Goal: Task Accomplishment & Management: Manage account settings

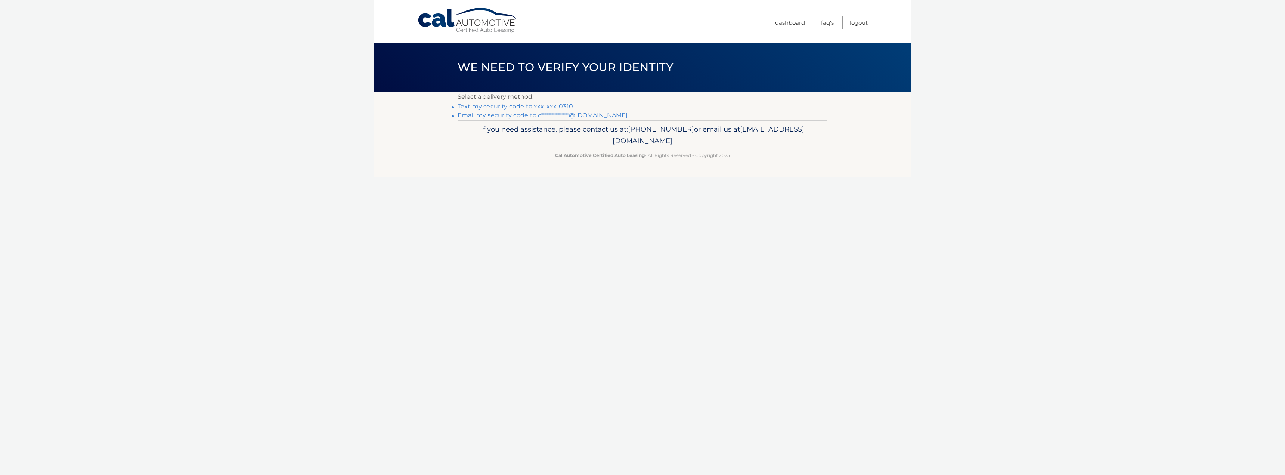
click at [554, 103] on link "Text my security code to xxx-xxx-0310" at bounding box center [515, 106] width 115 height 7
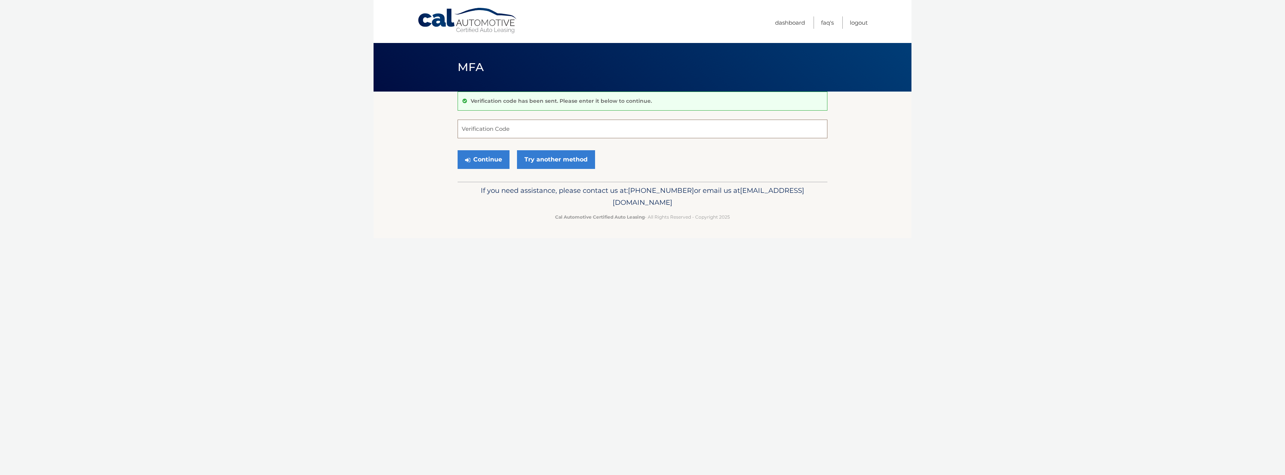
click at [558, 130] on input "Verification Code" at bounding box center [643, 129] width 370 height 19
type input "268263"
click at [458, 150] on button "Continue" at bounding box center [484, 159] width 52 height 19
click at [423, 177] on section "Verification code has been sent. Please enter it below to continue. 268263 Veri…" at bounding box center [643, 137] width 538 height 90
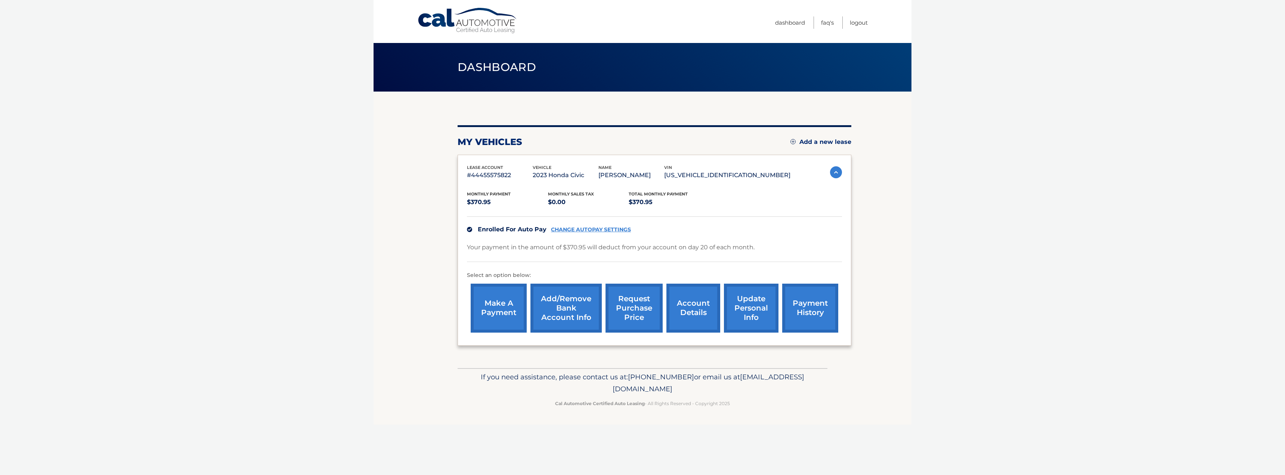
click at [571, 297] on link "Add/Remove bank account info" at bounding box center [566, 308] width 71 height 49
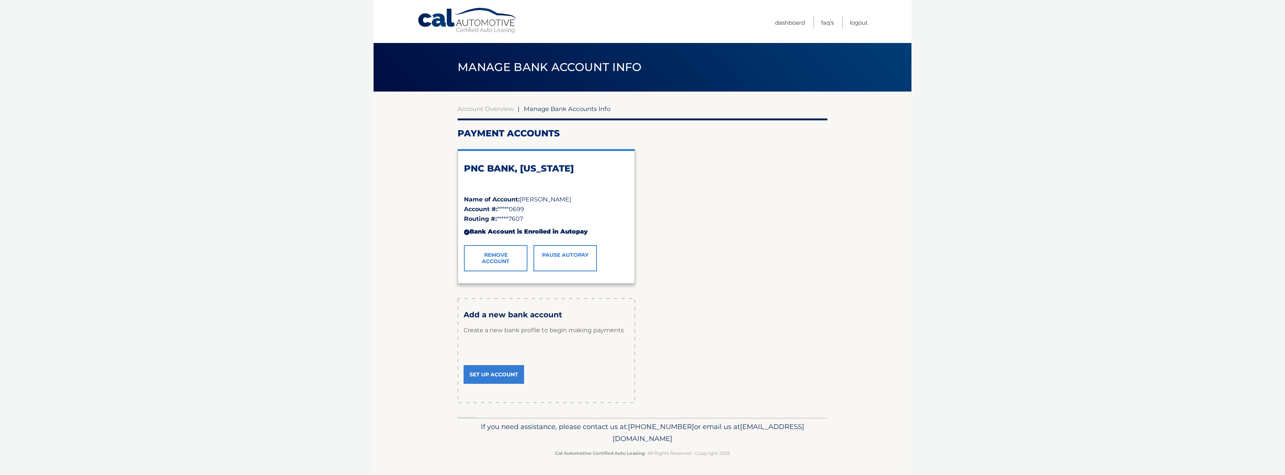
click at [351, 302] on body "Cal Automotive Menu Dashboard FAQ's Logout" at bounding box center [642, 237] width 1285 height 475
click at [321, 303] on body "Cal Automotive Menu Dashboard FAQ's Logout" at bounding box center [642, 237] width 1285 height 475
